Goal: Task Accomplishment & Management: Manage account settings

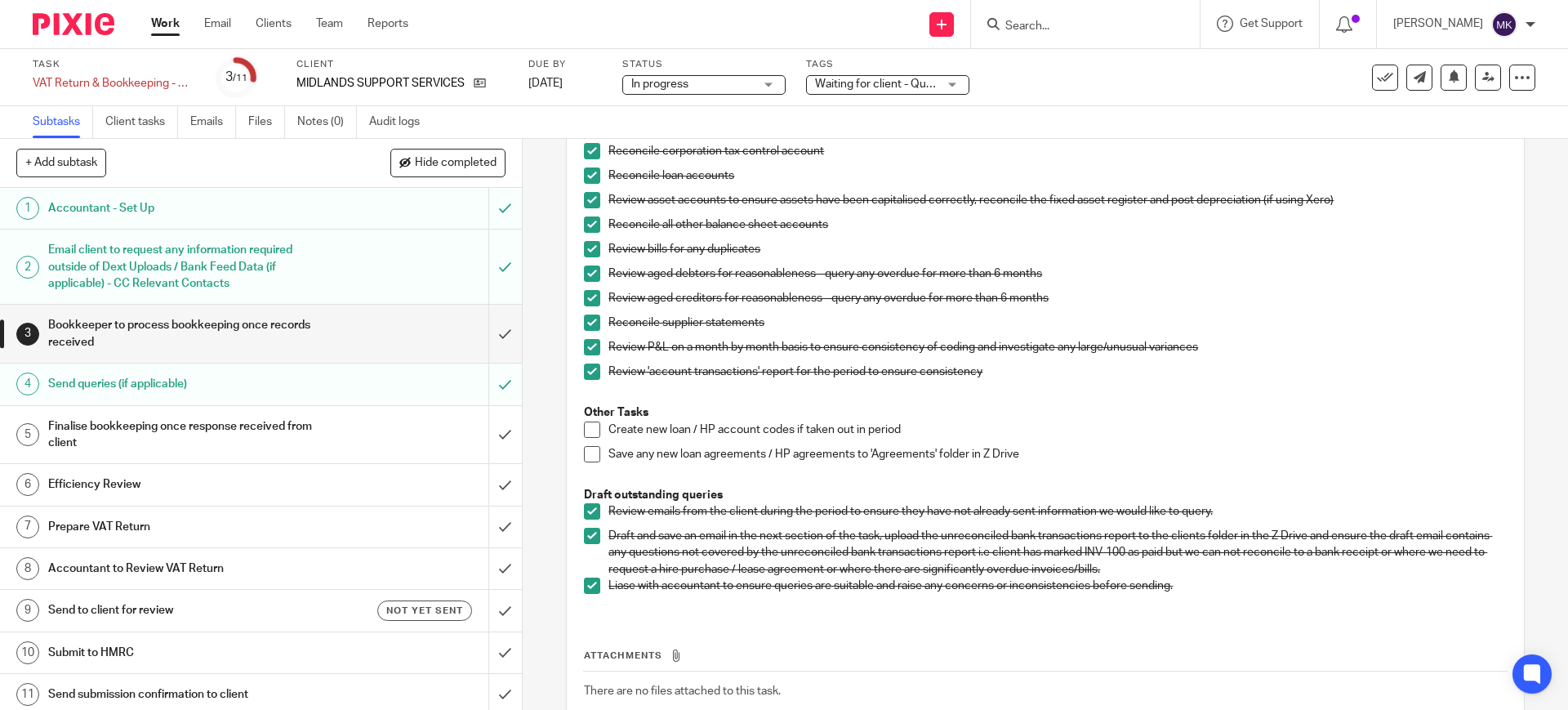
scroll to position [714, 0]
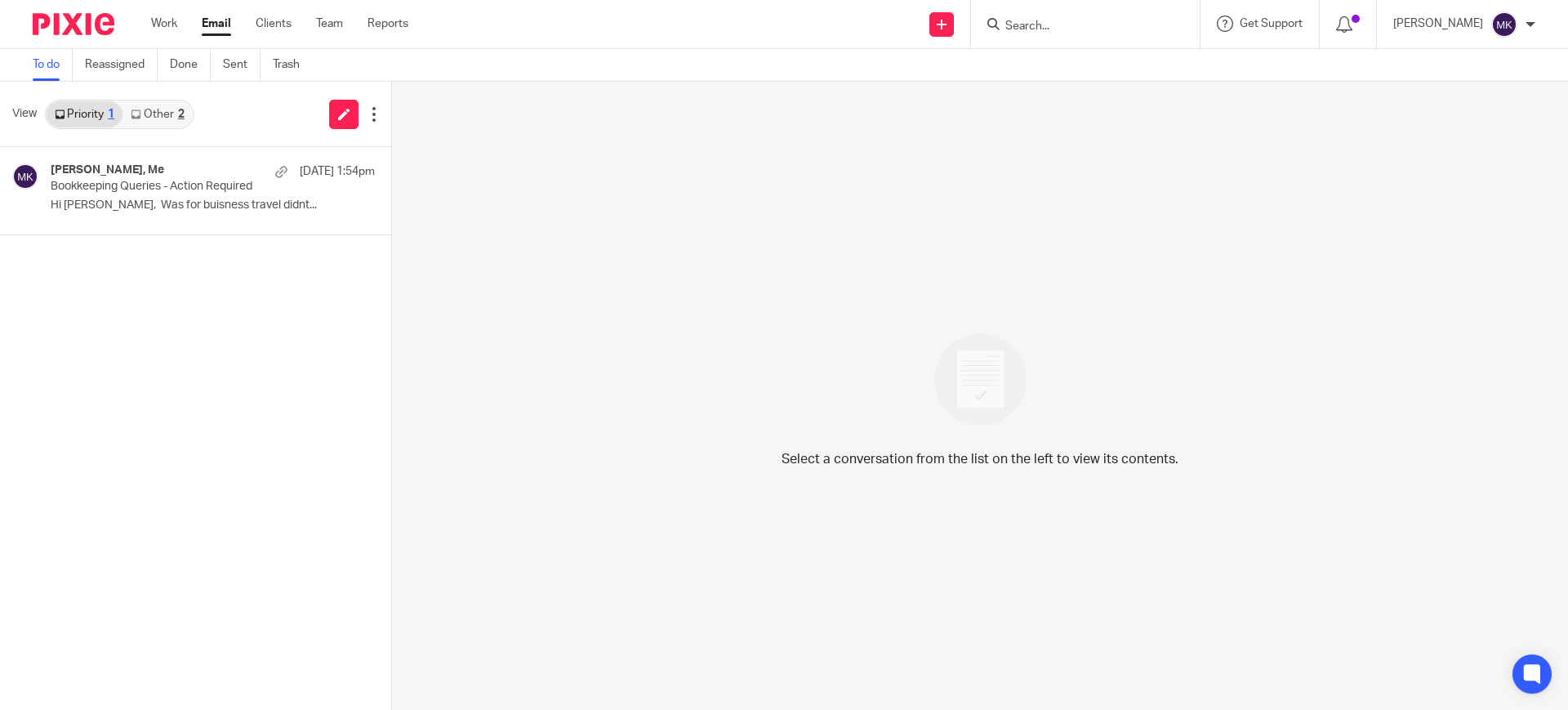
click at [170, 124] on link "Other 2" at bounding box center [157, 115] width 69 height 26
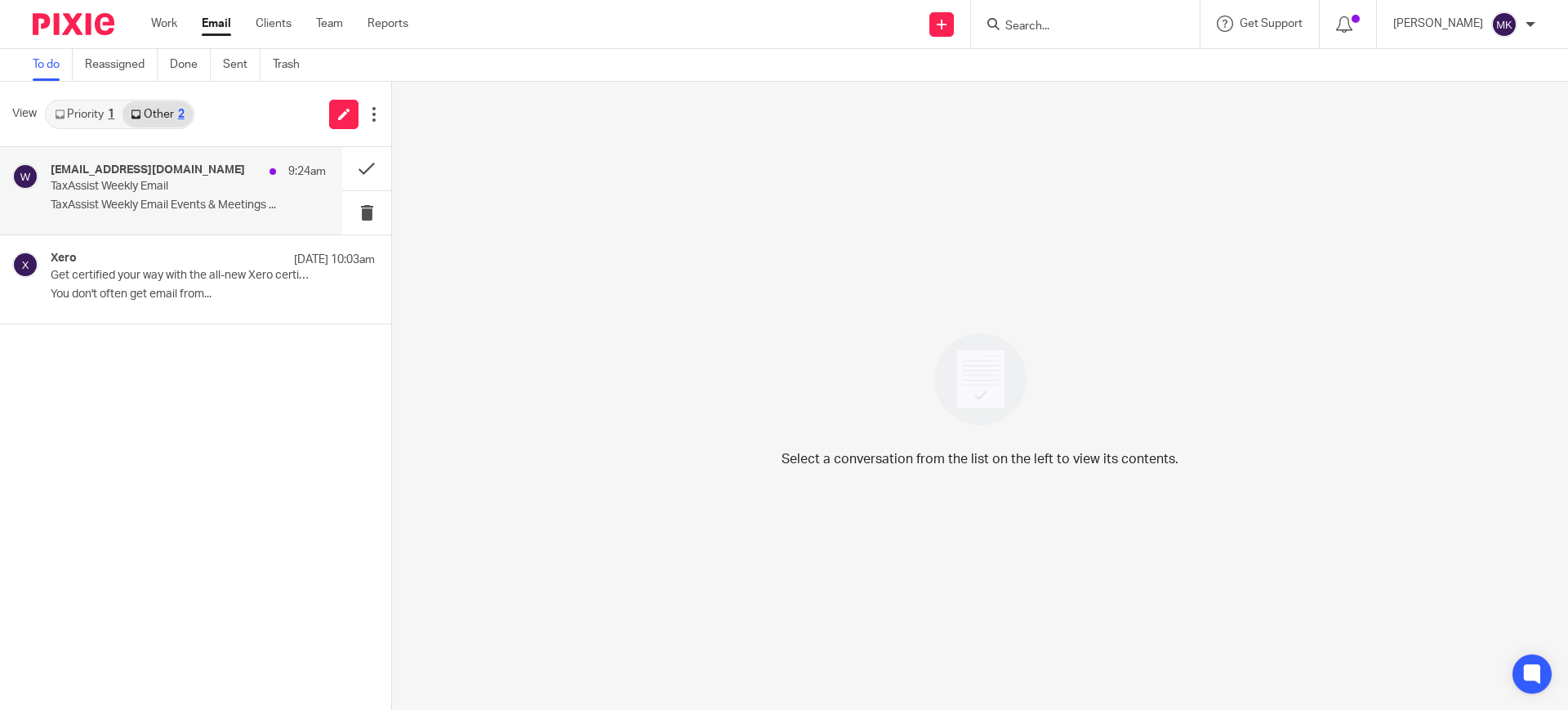
click at [126, 207] on p "TaxAssist Weekly Email Events & Meetings ..." at bounding box center [188, 205] width 275 height 14
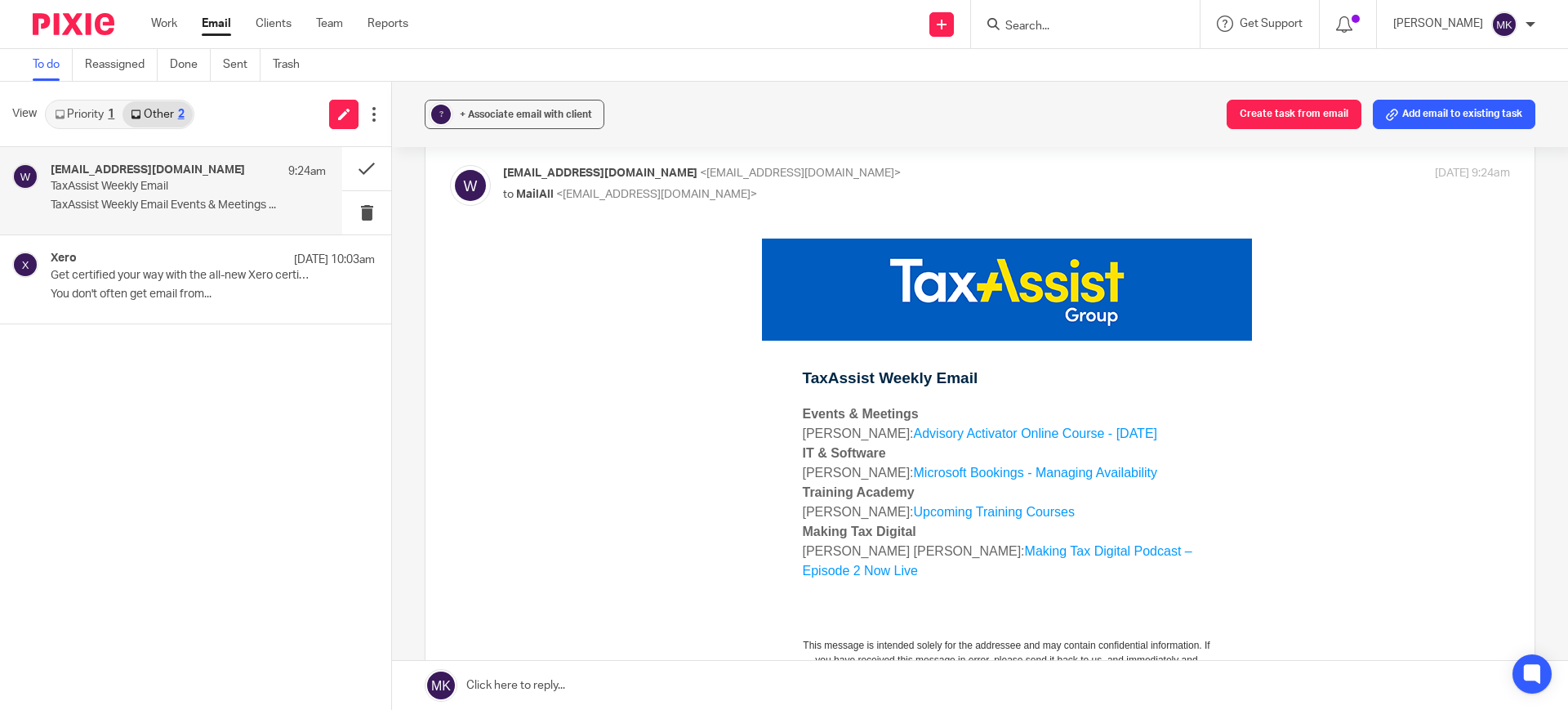
scroll to position [102, 0]
